Goal: Task Accomplishment & Management: Manage account settings

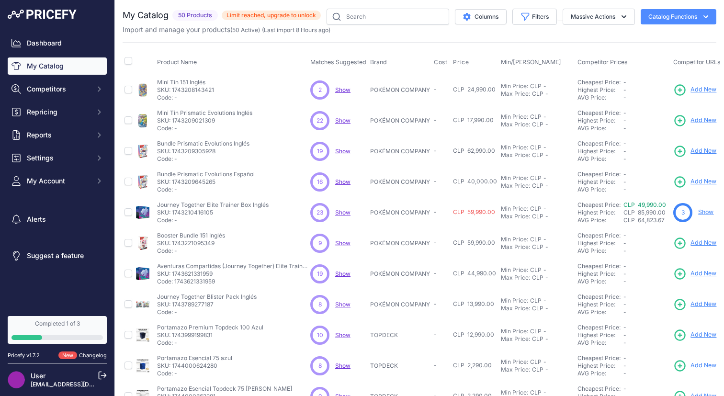
scroll to position [5, 0]
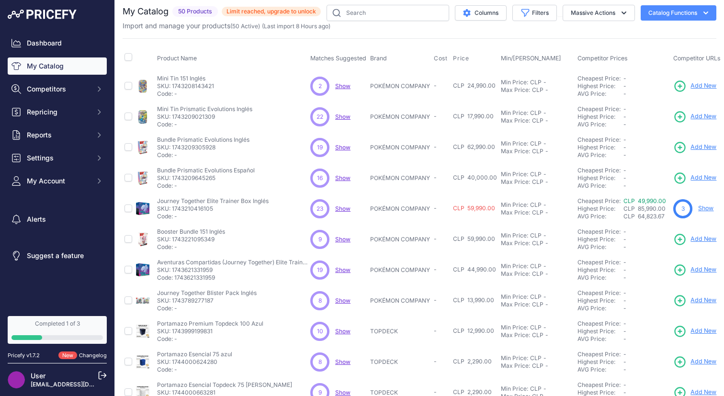
click at [339, 210] on span "Show" at bounding box center [342, 208] width 15 height 7
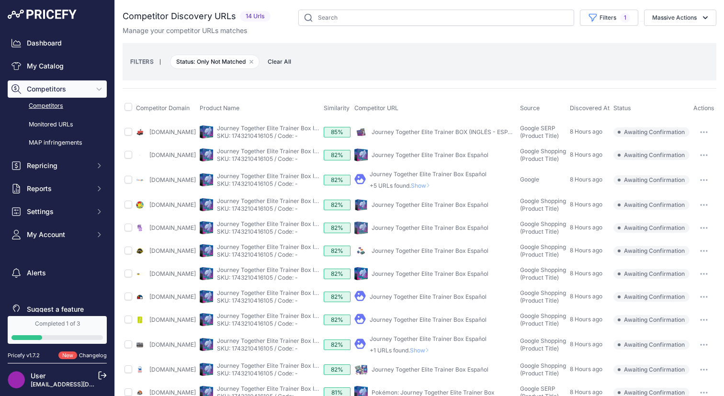
click at [56, 102] on link "Competitors" at bounding box center [57, 106] width 99 height 17
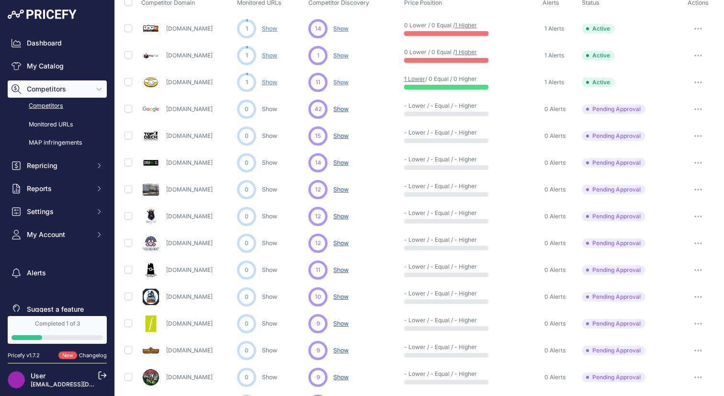
scroll to position [93, 0]
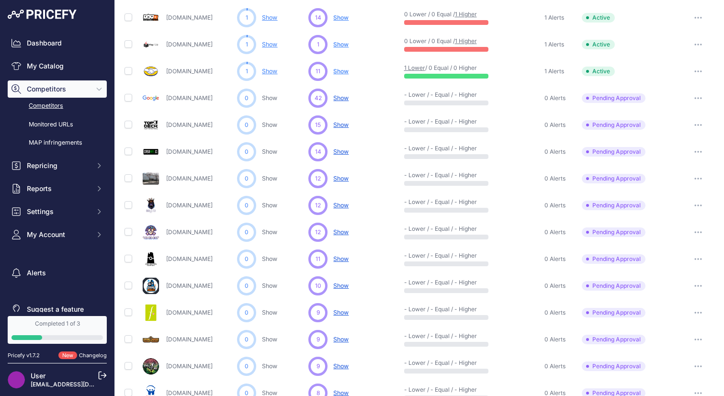
click at [695, 235] on button "button" at bounding box center [697, 231] width 19 height 13
click at [700, 232] on icon "button" at bounding box center [700, 232] width 1 height 1
click at [681, 278] on button "Exclude Competitor" at bounding box center [674, 282] width 78 height 15
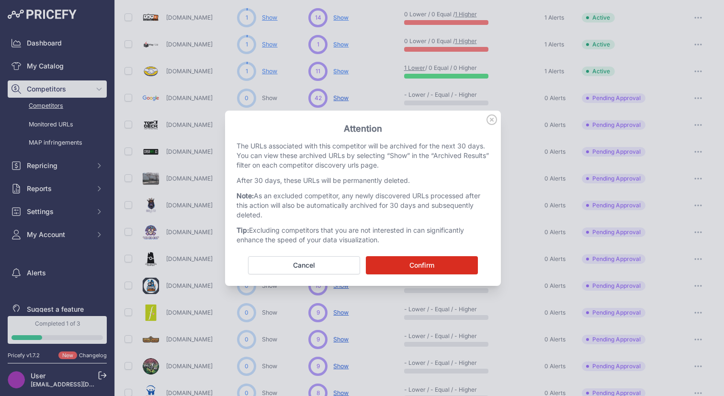
click at [443, 257] on button "Confirm" at bounding box center [422, 265] width 112 height 18
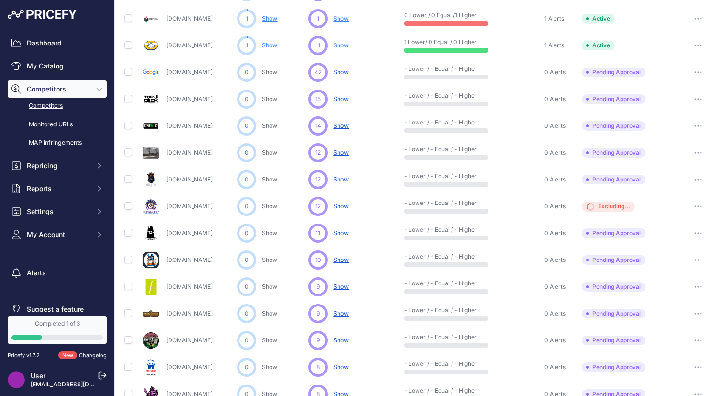
scroll to position [0, 0]
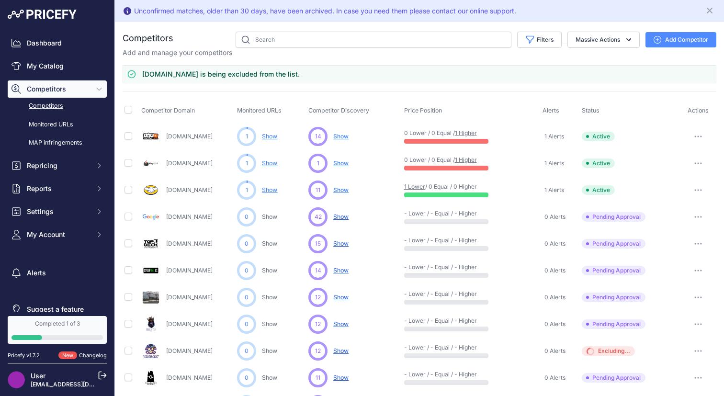
click at [701, 132] on button "button" at bounding box center [697, 136] width 19 height 13
click at [606, 154] on td "Active" at bounding box center [629, 163] width 100 height 27
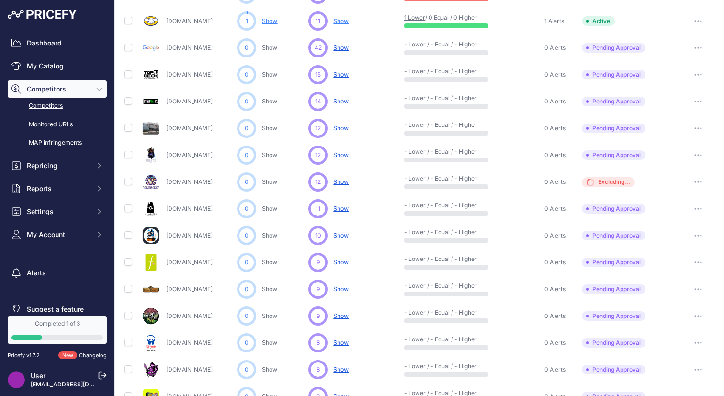
scroll to position [144, 0]
click at [697, 208] on icon "button" at bounding box center [697, 208] width 1 height 1
click at [686, 242] on button "Approve Competitor" at bounding box center [674, 243] width 78 height 15
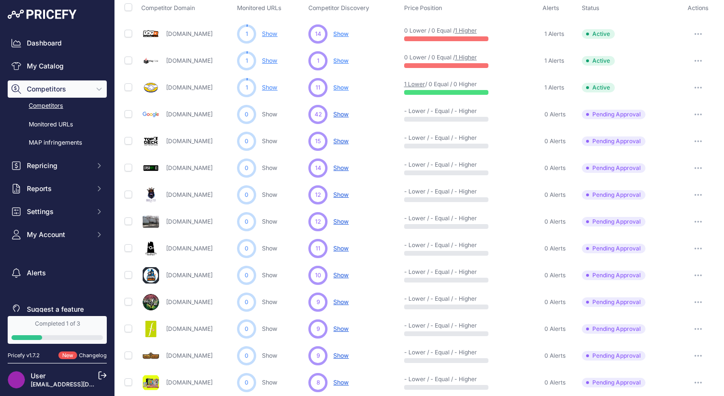
scroll to position [0, 0]
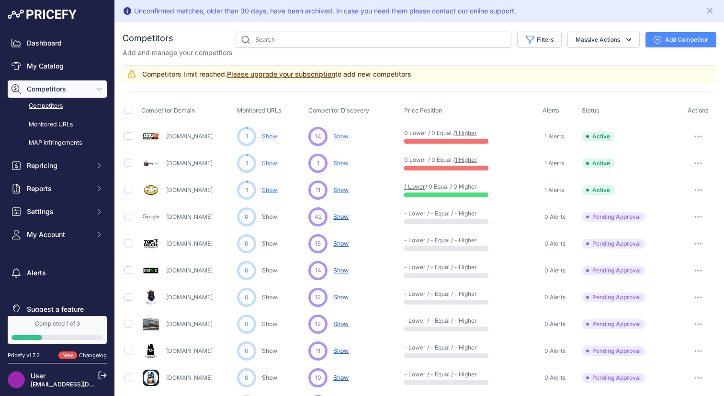
click at [285, 77] on link "Please upgrade your subscription" at bounding box center [281, 74] width 108 height 8
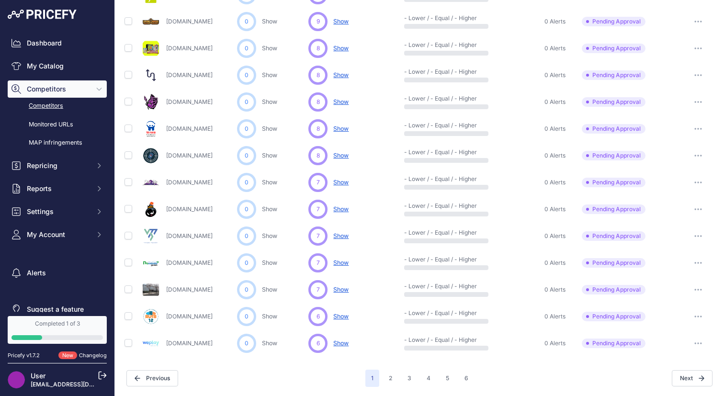
scroll to position [410, 0]
click at [390, 381] on button "2" at bounding box center [390, 378] width 15 height 17
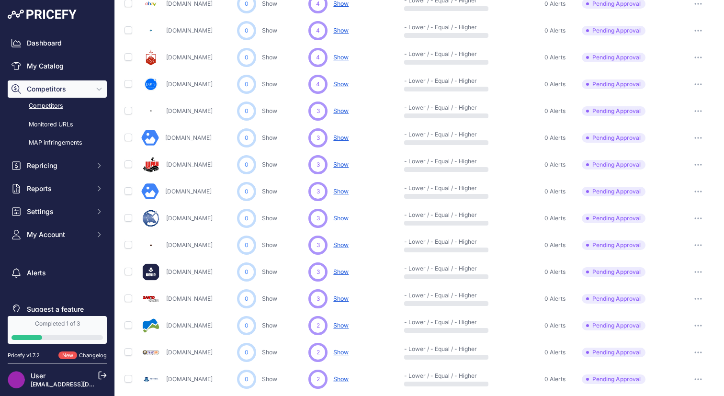
scroll to position [411, 0]
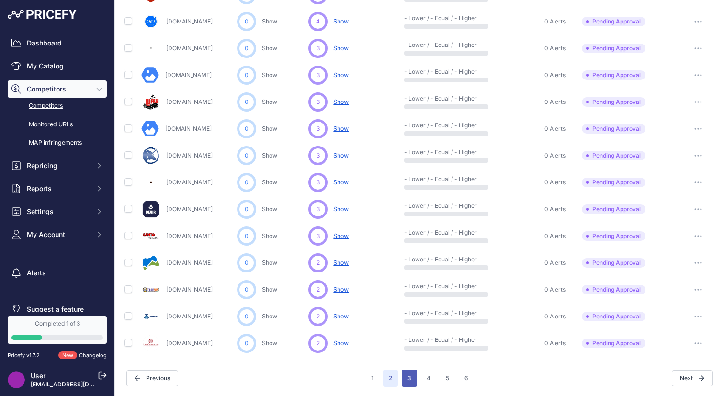
click at [407, 372] on button "3" at bounding box center [408, 377] width 15 height 17
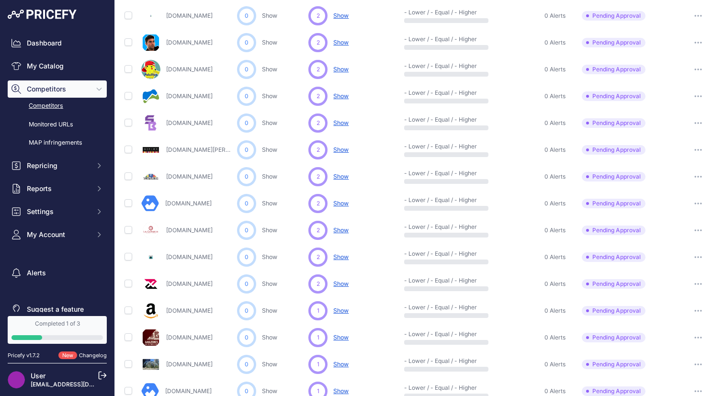
scroll to position [411, 0]
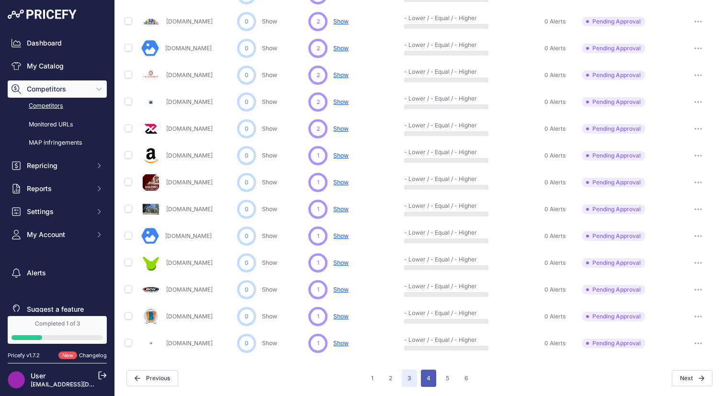
click at [432, 375] on button "4" at bounding box center [428, 377] width 15 height 17
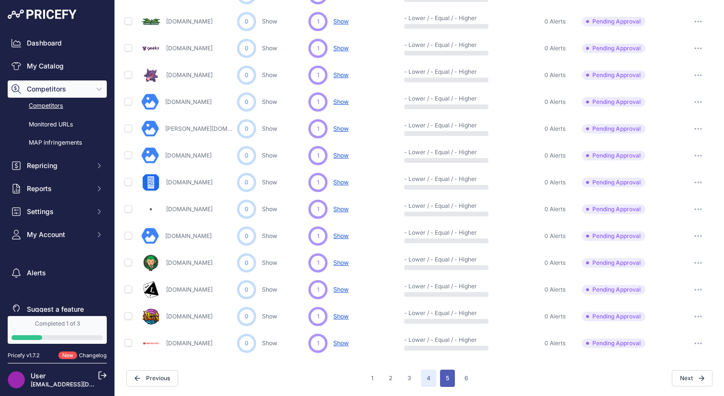
click at [449, 380] on button "5" at bounding box center [447, 377] width 15 height 17
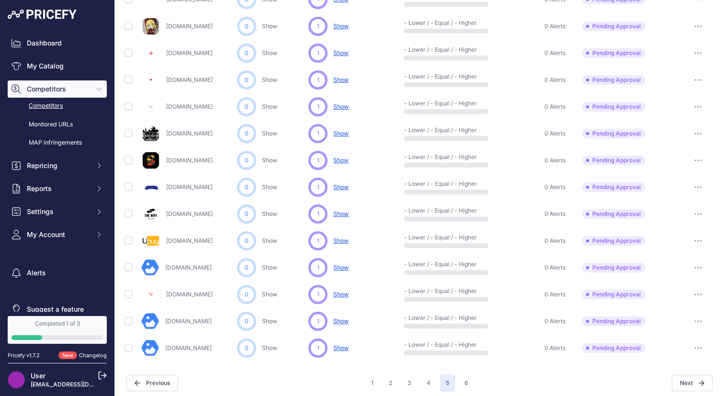
scroll to position [411, 0]
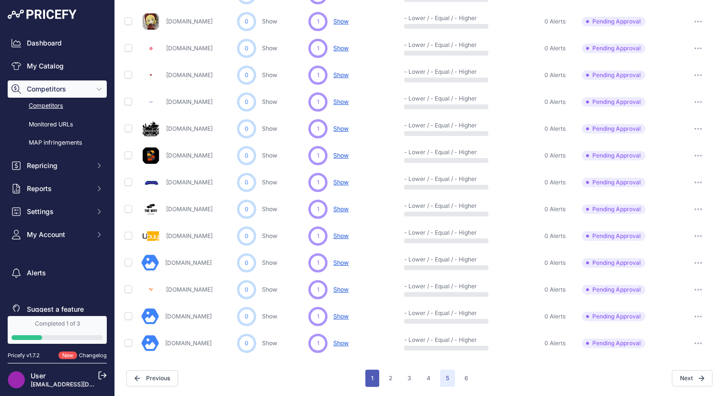
click at [372, 378] on button "1" at bounding box center [372, 377] width 14 height 17
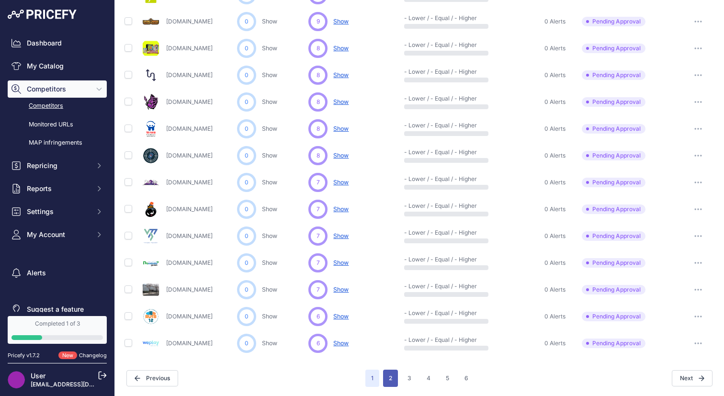
click at [393, 376] on button "2" at bounding box center [390, 377] width 15 height 17
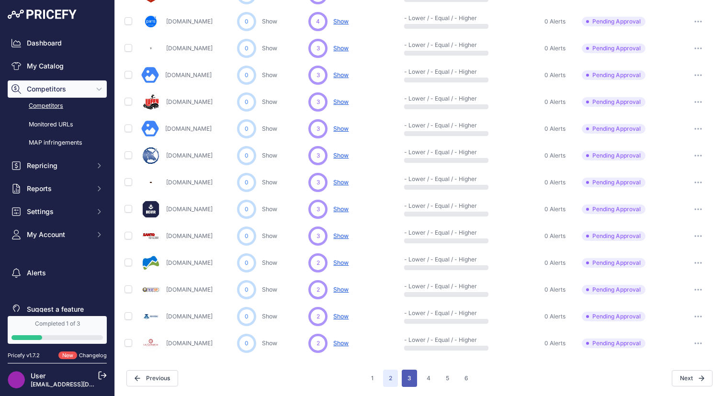
click at [410, 374] on button "3" at bounding box center [408, 377] width 15 height 17
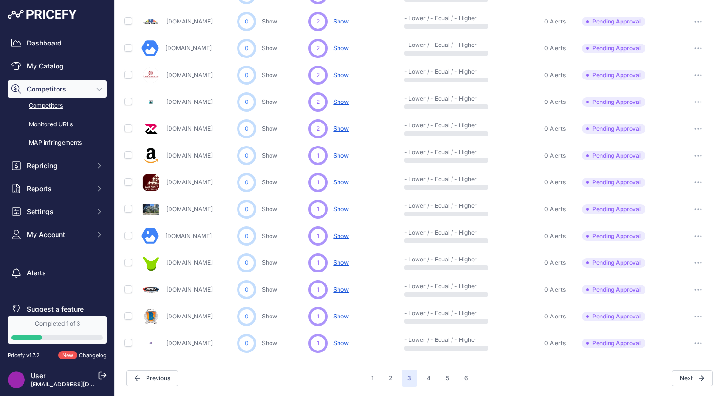
click at [343, 49] on span "Show" at bounding box center [340, 48] width 15 height 7
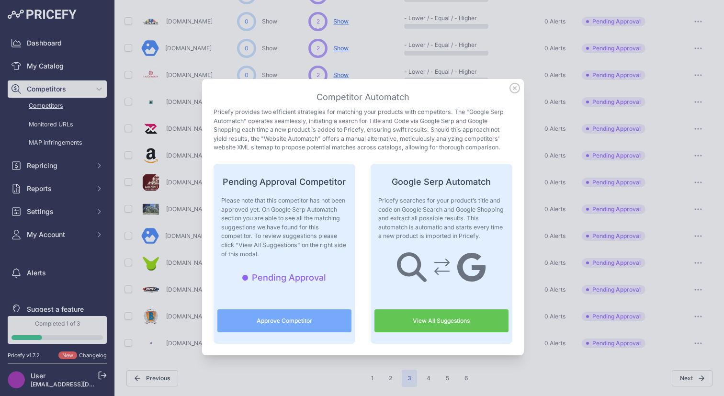
click at [416, 313] on link "View All Suggestions" at bounding box center [441, 320] width 134 height 23
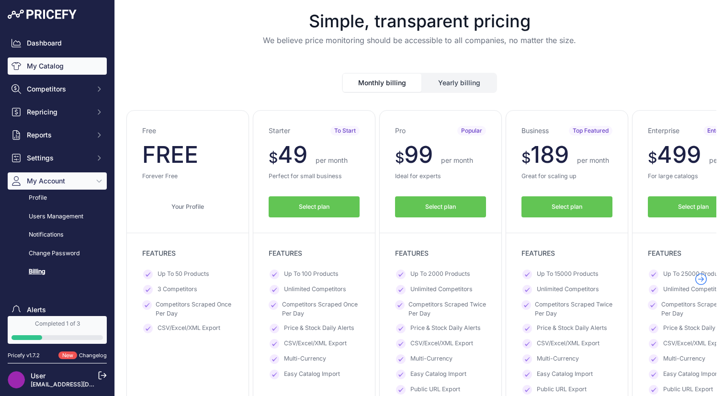
click at [44, 74] on link "My Catalog" at bounding box center [57, 65] width 99 height 17
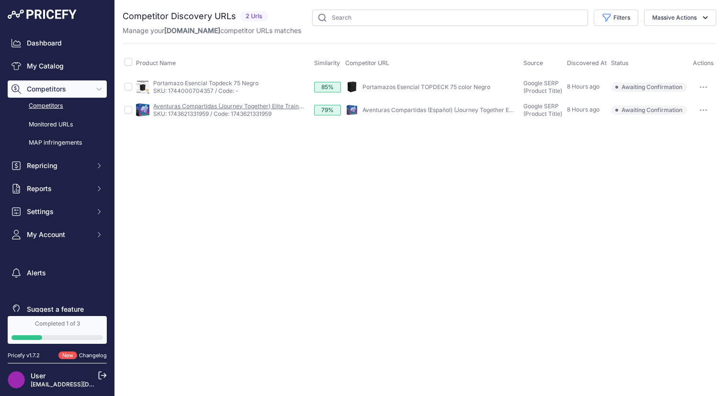
click at [264, 107] on link "Aventuras Compartidas (Journey Together) Elite Trainer Box Español" at bounding box center [246, 105] width 186 height 7
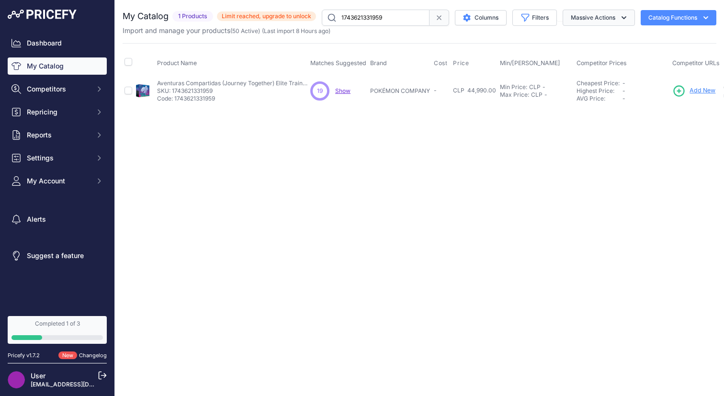
click at [601, 21] on button "Massive Actions" at bounding box center [598, 18] width 72 height 16
click at [596, 17] on button "Massive Actions" at bounding box center [598, 18] width 72 height 16
click at [346, 91] on span "Show" at bounding box center [342, 90] width 15 height 7
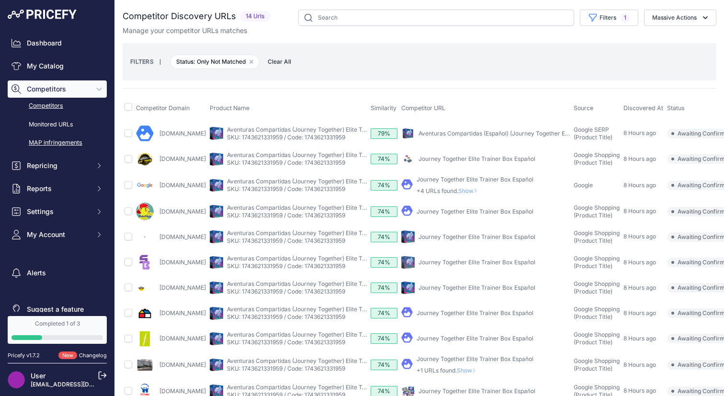
click at [61, 138] on link "MAP infringements" at bounding box center [57, 142] width 99 height 17
